Goal: Transaction & Acquisition: Purchase product/service

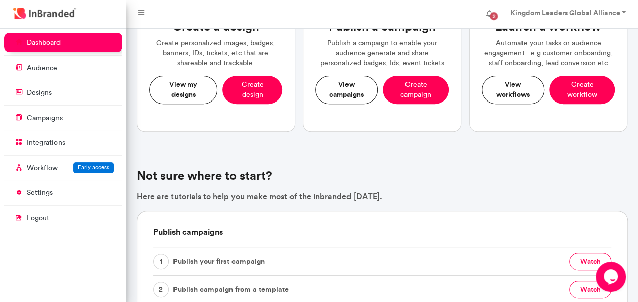
scroll to position [15, 0]
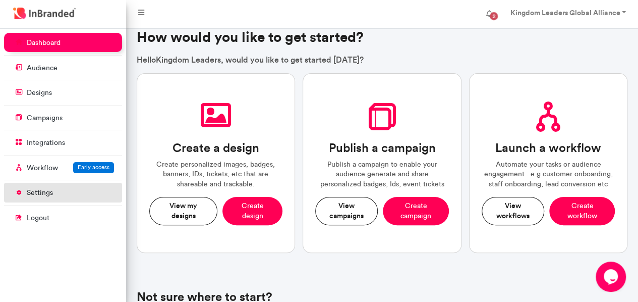
click at [40, 189] on p "settings" at bounding box center [40, 193] width 26 height 10
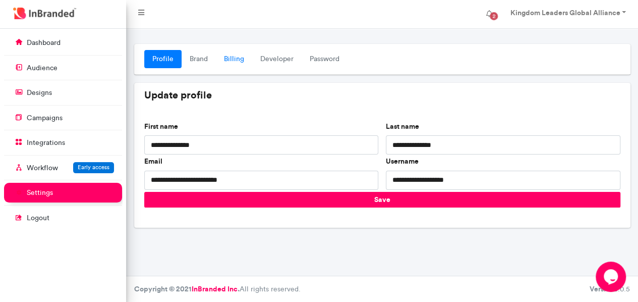
click at [234, 56] on link "Billing" at bounding box center [234, 59] width 36 height 18
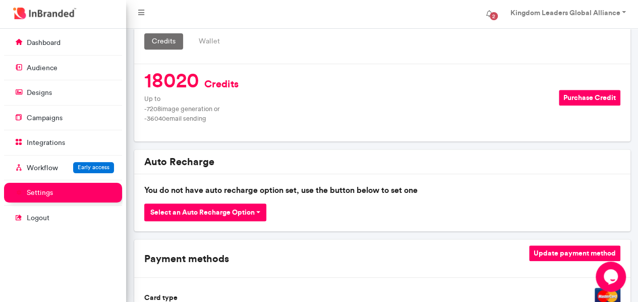
scroll to position [193, 0]
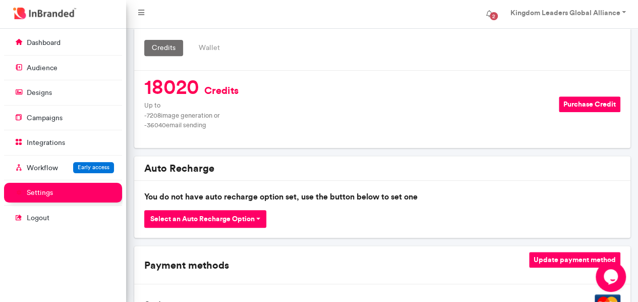
click at [629, 180] on div "Auto Recharge" at bounding box center [382, 168] width 496 height 25
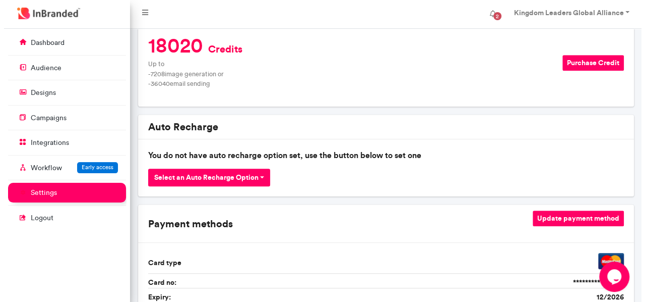
scroll to position [215, 0]
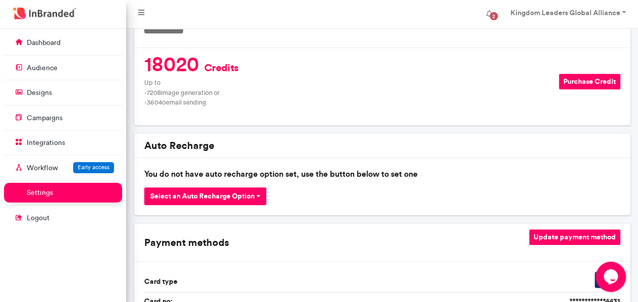
click at [573, 86] on button "Purchase Credit" at bounding box center [590, 82] width 62 height 16
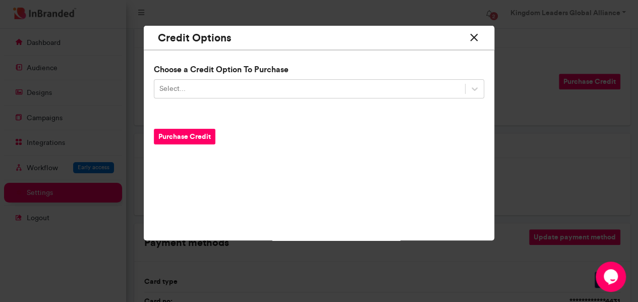
click at [388, 98] on div "Choose a Credit Option To Purchase Select... Purchase Credit" at bounding box center [319, 128] width 351 height 151
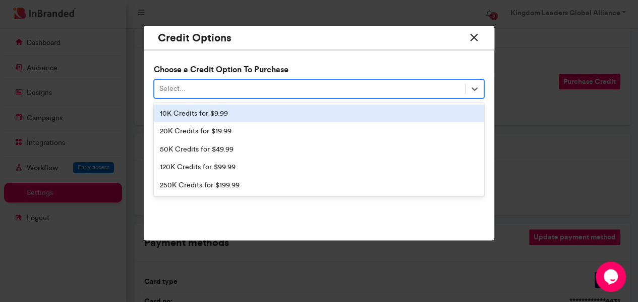
click at [361, 84] on div "Select..." at bounding box center [309, 88] width 311 height 17
click at [241, 114] on div "10K Credits for $9.99" at bounding box center [319, 113] width 331 height 18
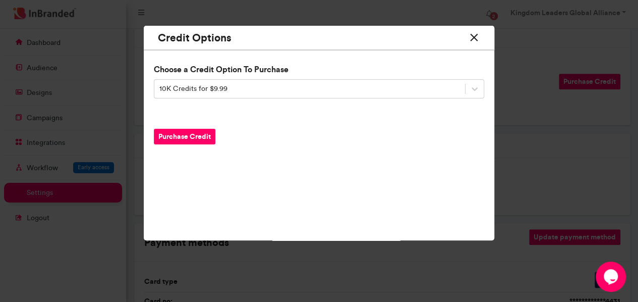
click at [185, 132] on button "Purchase Credit" at bounding box center [185, 137] width 62 height 16
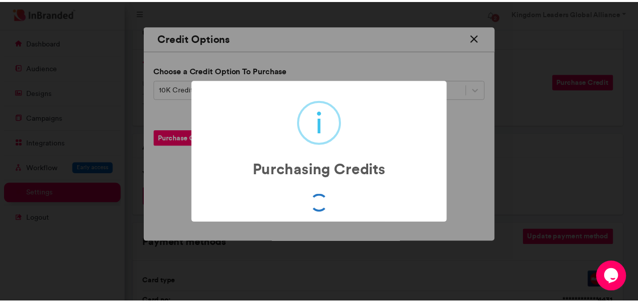
scroll to position [0, 0]
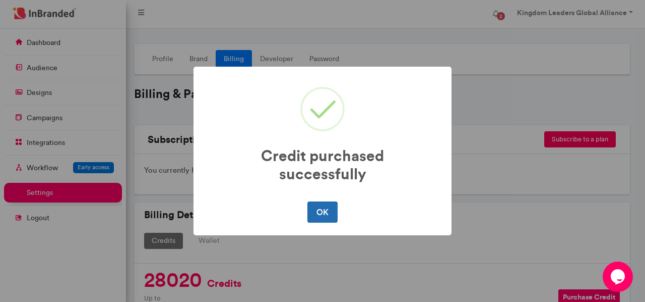
click at [319, 212] on button "OK" at bounding box center [323, 211] width 30 height 21
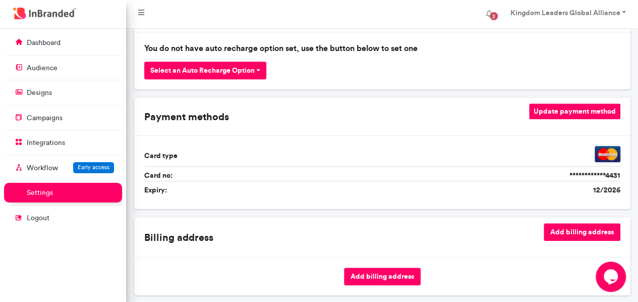
scroll to position [342, 0]
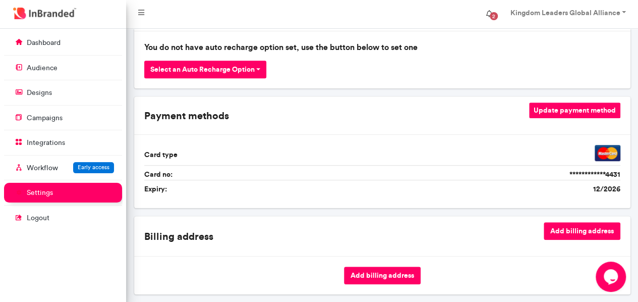
click at [487, 15] on span "2" at bounding box center [494, 16] width 16 height 16
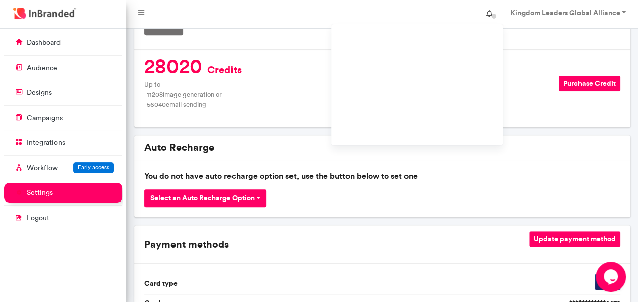
scroll to position [182, 0]
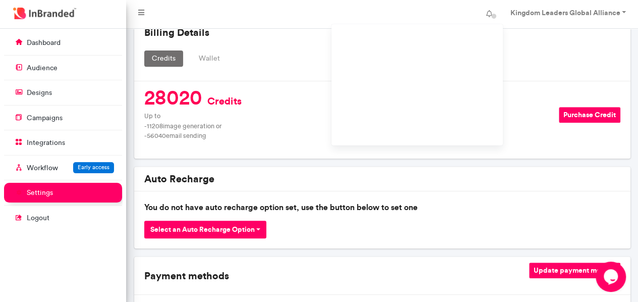
click at [207, 56] on button "Wallet" at bounding box center [209, 58] width 36 height 16
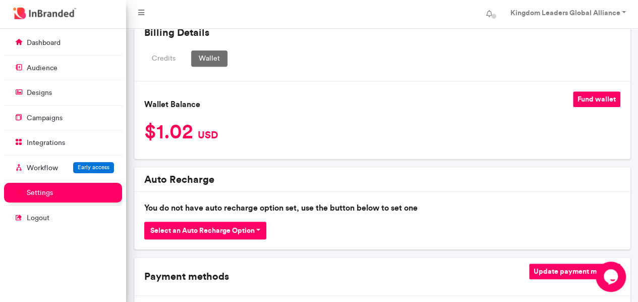
click at [152, 58] on button "Credits" at bounding box center [163, 58] width 39 height 16
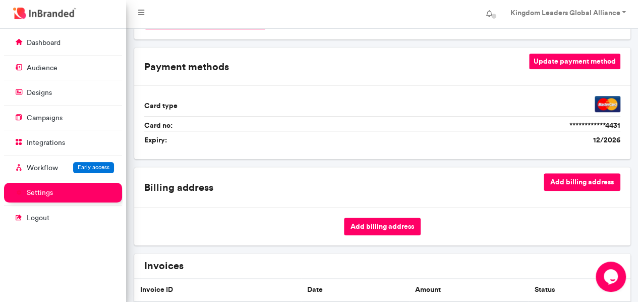
scroll to position [390, 0]
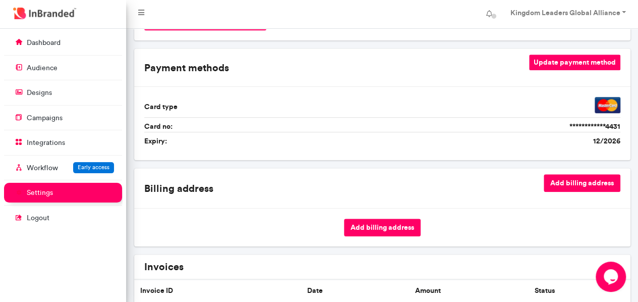
click at [601, 106] on img at bounding box center [607, 105] width 26 height 16
